Goal: Transaction & Acquisition: Download file/media

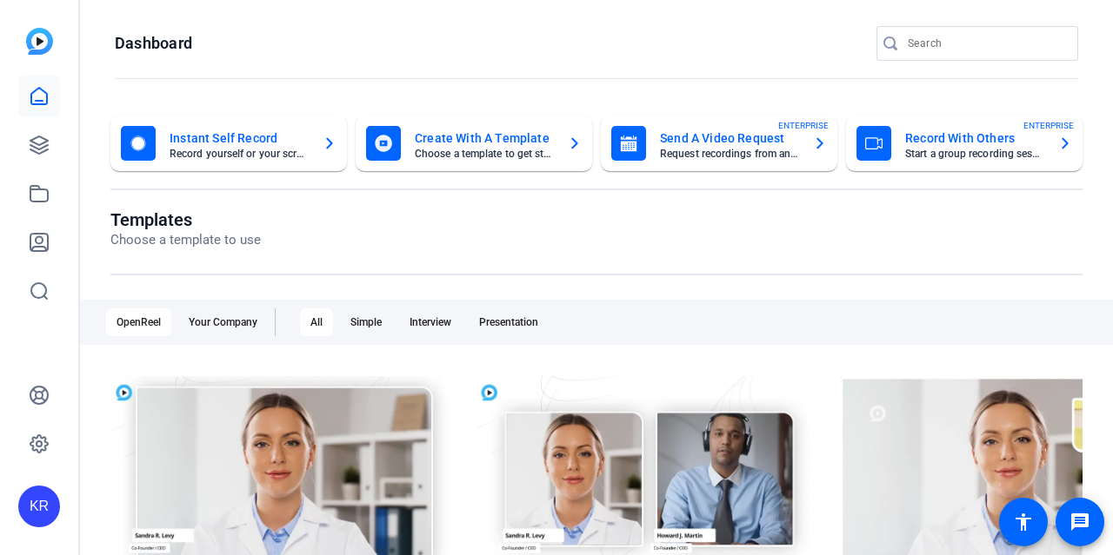
click at [56, 142] on div "If you need any assistance, please visit our HelpCenter , or reach out to our S…" at bounding box center [556, 116] width 1069 height 52
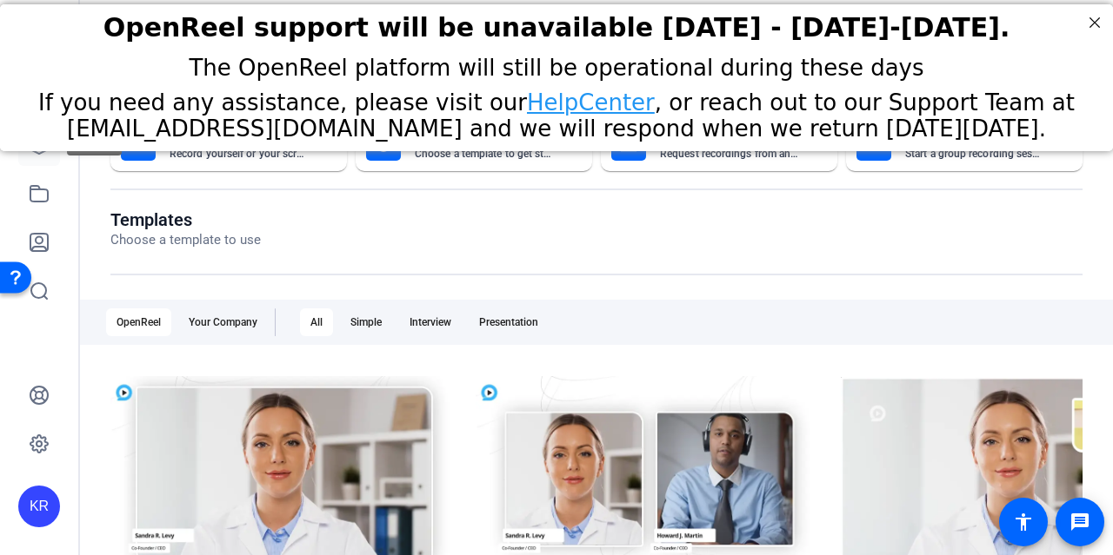
click at [43, 156] on link at bounding box center [39, 145] width 42 height 42
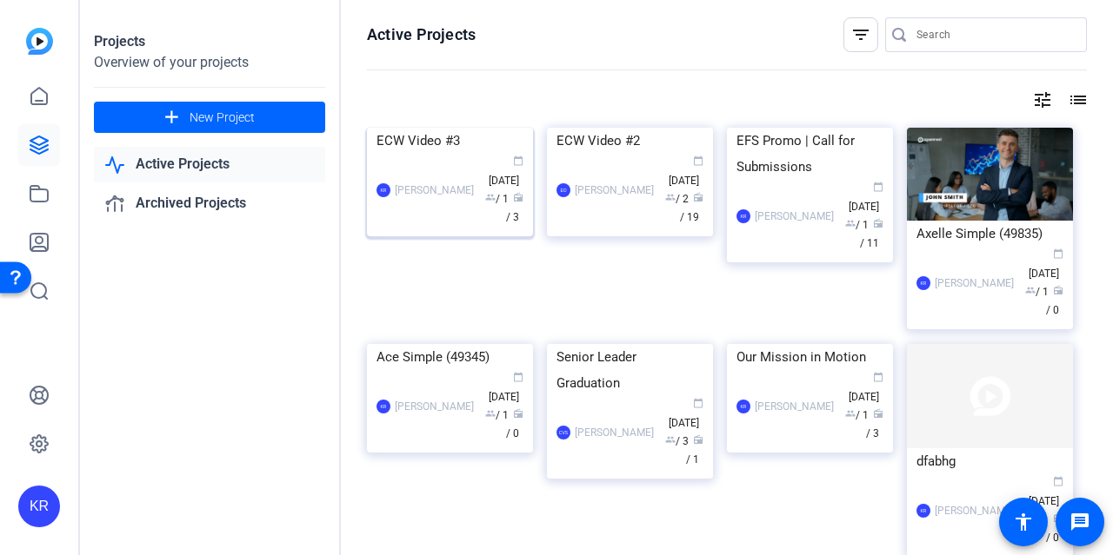
click at [500, 128] on img at bounding box center [450, 128] width 166 height 0
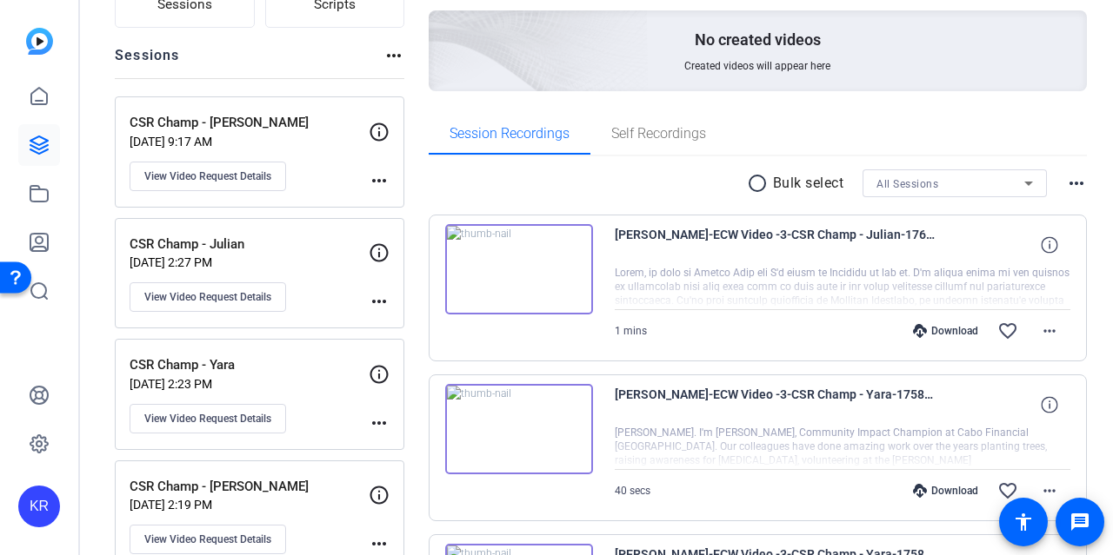
scroll to position [169, 0]
click at [535, 268] on img at bounding box center [519, 268] width 148 height 90
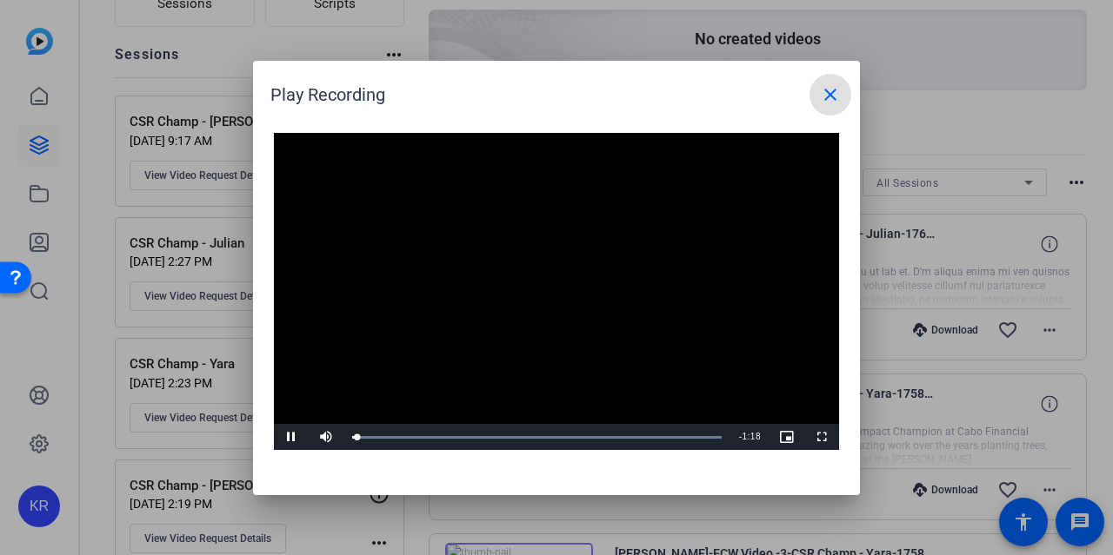
click at [564, 274] on video "Video Player" at bounding box center [556, 292] width 565 height 318
click at [298, 437] on span "Video Player" at bounding box center [291, 437] width 35 height 0
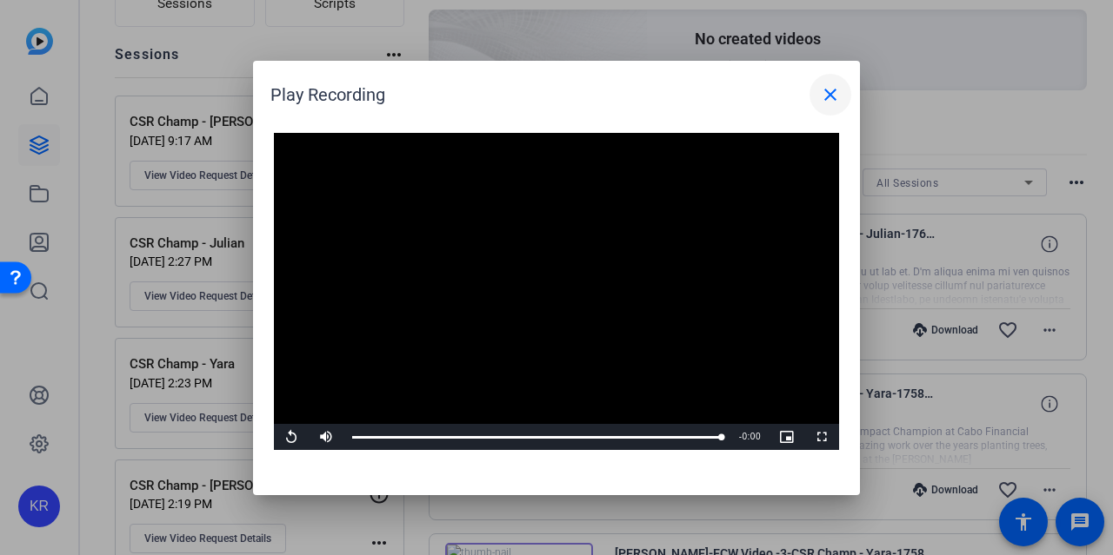
click at [829, 94] on mat-icon "close" at bounding box center [830, 94] width 21 height 21
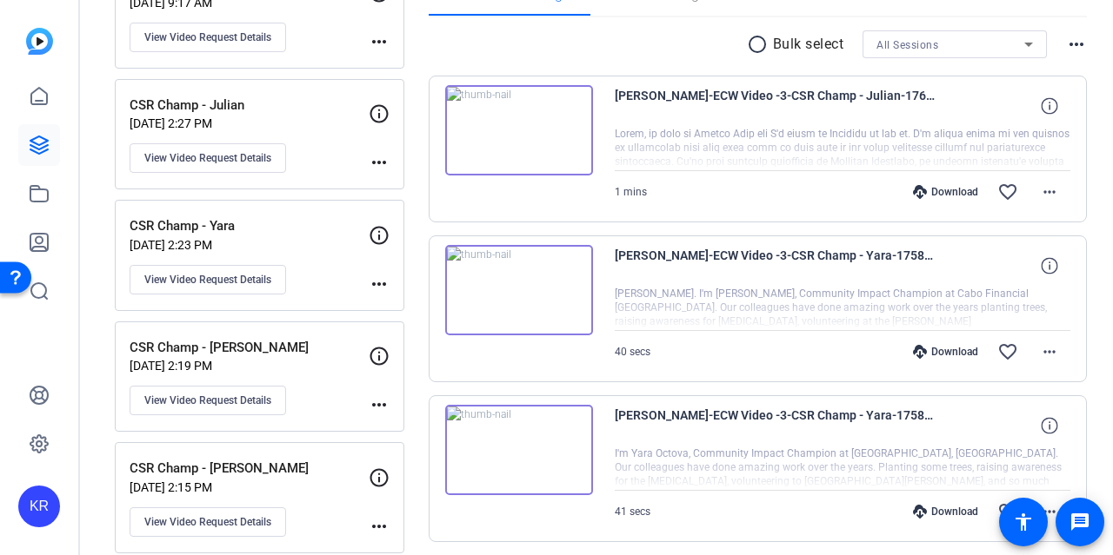
scroll to position [306, 0]
click at [939, 191] on div "Download" at bounding box center [945, 193] width 83 height 14
click at [1090, 98] on div "Sessions Scripts Sessions more_horiz CSR Champ - [PERSON_NAME] [DATE] 9:17 AM V…" at bounding box center [596, 209] width 1033 height 822
